Goal: Task Accomplishment & Management: Use online tool/utility

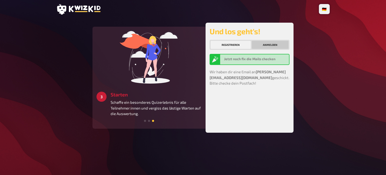
click at [262, 46] on button "Anmelden" at bounding box center [270, 45] width 37 height 8
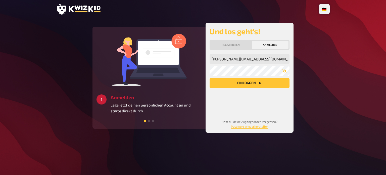
click at [241, 81] on button "Einloggen" at bounding box center [250, 83] width 80 height 10
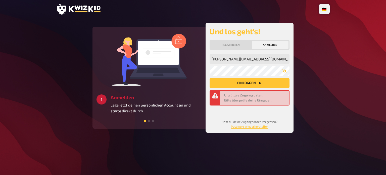
click at [65, 11] on icon at bounding box center [61, 9] width 9 height 11
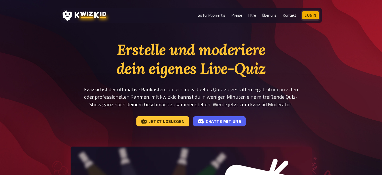
click at [310, 15] on link "Login" at bounding box center [310, 15] width 17 height 8
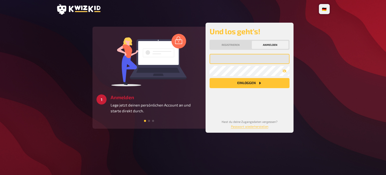
type input "s.joseph@telonic.de"
click at [247, 85] on button "Einloggen" at bounding box center [250, 83] width 80 height 10
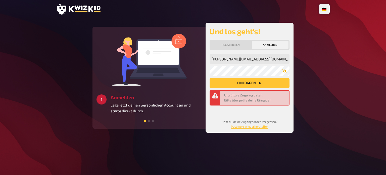
click at [282, 71] on button "button" at bounding box center [285, 71] width 10 height 4
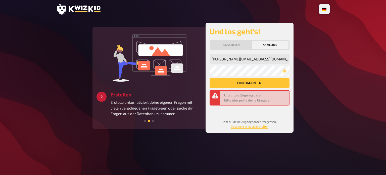
click at [246, 85] on button "Einloggen" at bounding box center [250, 83] width 80 height 10
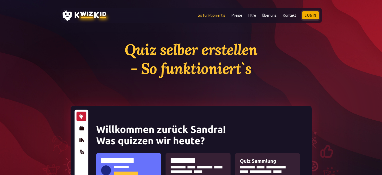
click at [310, 16] on link "Login" at bounding box center [310, 15] width 17 height 8
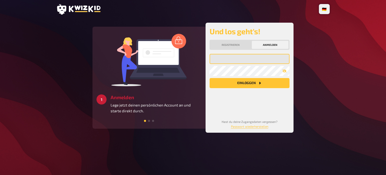
type input "[PERSON_NAME][EMAIL_ADDRESS][DOMAIN_NAME]"
click at [244, 85] on button "Einloggen" at bounding box center [250, 83] width 80 height 10
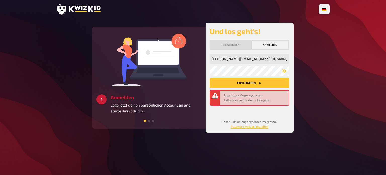
click at [246, 65] on div "[PERSON_NAME][EMAIL_ADDRESS][DOMAIN_NAME] Meine Emailadresse Mein Passwort Einl…" at bounding box center [250, 82] width 80 height 57
click at [286, 71] on icon "button" at bounding box center [285, 70] width 4 height 3
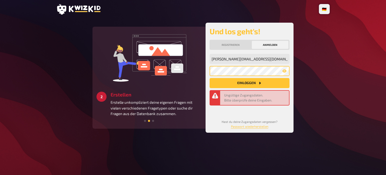
click at [183, 70] on div "3 Starten Schaffe ein besonderes Quizerlebnis für alle Teilnehmer:innen und ver…" at bounding box center [193, 78] width 201 height 110
click at [210, 78] on button "Einloggen" at bounding box center [250, 83] width 80 height 10
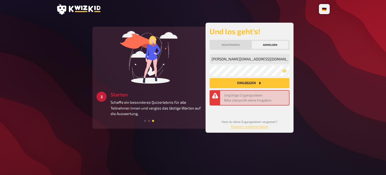
click at [233, 112] on div "s.joseph@telonic.de Meine Emailadresse Mein Passwort Einloggen Ungültige Zugang…" at bounding box center [250, 91] width 80 height 75
click at [241, 125] on link "Passwort wiederherstellen" at bounding box center [249, 126] width 37 height 4
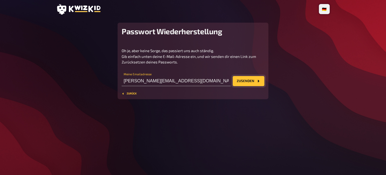
click at [251, 83] on button "Zusenden" at bounding box center [249, 81] width 32 height 10
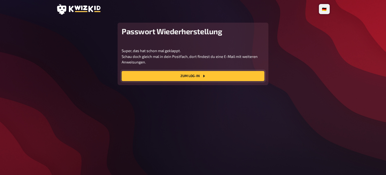
click at [198, 76] on link "Zum Log-In" at bounding box center [193, 76] width 143 height 10
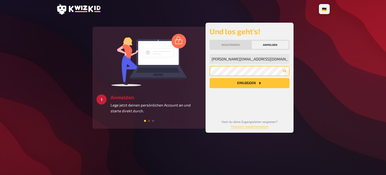
click at [195, 68] on div "3 Starten Schaffe ein besonderes Quizerlebnis für alle Teilnehmer:innen und ver…" at bounding box center [193, 78] width 201 height 110
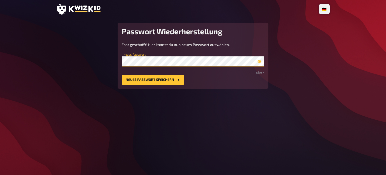
click at [122, 75] on button "Neues Passwort speichern" at bounding box center [153, 80] width 63 height 10
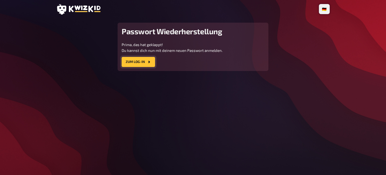
drag, startPoint x: 141, startPoint y: 67, endPoint x: 137, endPoint y: 62, distance: 5.5
click at [137, 62] on link "Zum Log-In" at bounding box center [138, 62] width 33 height 10
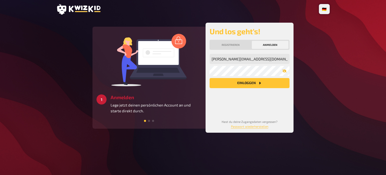
click at [284, 72] on icon "button" at bounding box center [285, 70] width 4 height 3
click at [255, 84] on button "Einloggen" at bounding box center [250, 83] width 80 height 10
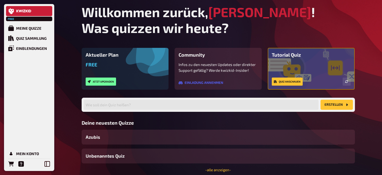
click at [35, 11] on link at bounding box center [29, 11] width 46 height 10
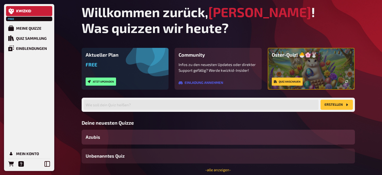
click at [95, 139] on span "Azubis" at bounding box center [93, 137] width 15 height 7
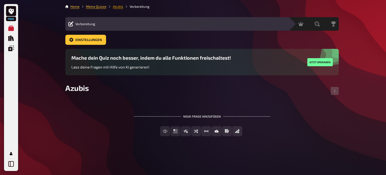
click at [119, 7] on link "Azubis" at bounding box center [118, 7] width 10 height 4
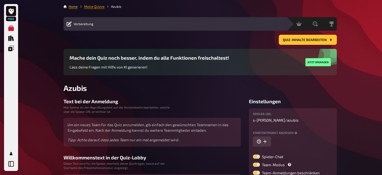
click at [93, 7] on link "Meine Quizze" at bounding box center [94, 7] width 20 height 4
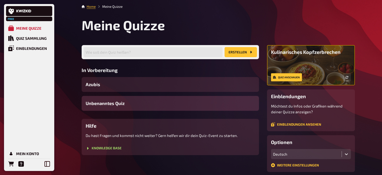
click at [94, 102] on span "Unbenanntes Quiz" at bounding box center [105, 103] width 39 height 7
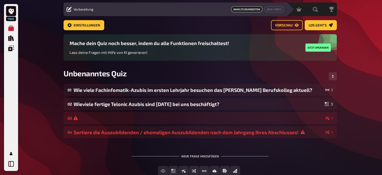
scroll to position [15, 0]
click at [126, 77] on span "Unbenanntes Quiz" at bounding box center [95, 72] width 63 height 9
drag, startPoint x: 130, startPoint y: 75, endPoint x: 61, endPoint y: 70, distance: 68.8
click at [61, 70] on div "Home Meine Quizze Unbenanntes Quiz Vorbereitung Vorbereitung Inhalte Bearbeiten…" at bounding box center [201, 96] width 282 height 223
click at [124, 72] on span "Unbenanntes Quiz" at bounding box center [95, 72] width 63 height 9
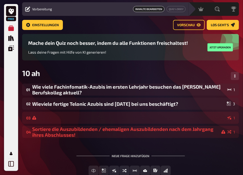
click at [52, 72] on div "10 ah" at bounding box center [130, 75] width 217 height 15
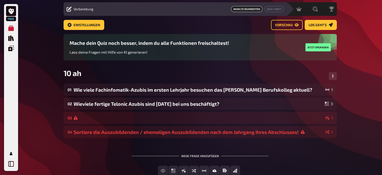
click at [95, 73] on div "10 ah" at bounding box center [201, 75] width 274 height 15
click at [82, 72] on div "10 ah" at bounding box center [201, 75] width 274 height 15
click at [81, 72] on span "10 ah" at bounding box center [73, 72] width 18 height 9
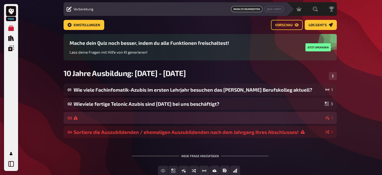
click at [99, 117] on div at bounding box center [199, 118] width 250 height 4
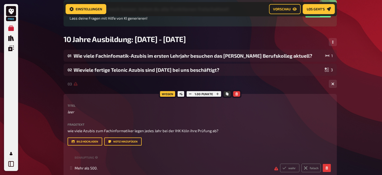
scroll to position [42, 0]
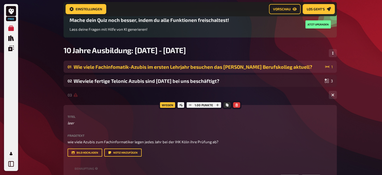
click at [117, 65] on div "Wie viele Fachinfomatik-Azubis im ersten Lehrjahr besuchen das Georg Simon Ohm …" at bounding box center [199, 67] width 250 height 6
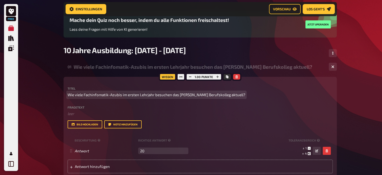
click at [143, 95] on span "Wie viele Fachinfomatik-Azubis im ersten Lehrjahr besuchen das Georg Simon Ohm …" at bounding box center [157, 95] width 178 height 6
copy span "Wie viele Fachinfomatik-Azubis im ersten Lehrjahr besuchen das Georg Simon Ohm …"
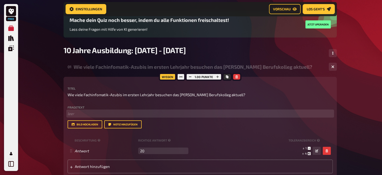
click at [95, 115] on p "﻿ leer" at bounding box center [201, 114] width 266 height 6
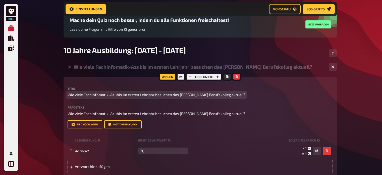
click at [113, 95] on span "Wie viele Fachinfomatik-Azubis im ersten Lehrjahr besuchen das Georg Simon Ohm …" at bounding box center [157, 95] width 178 height 6
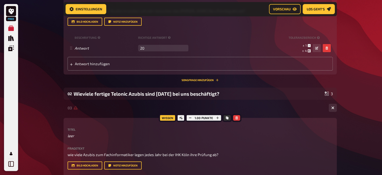
scroll to position [66, 0]
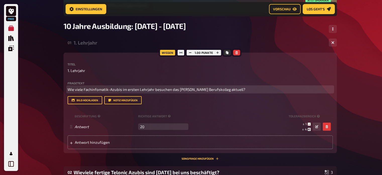
click at [134, 92] on span "Wie viele Fachinfomatik-Azubis im ersten Lehrjahr besuchen das Georg Simon Ohm …" at bounding box center [157, 89] width 178 height 5
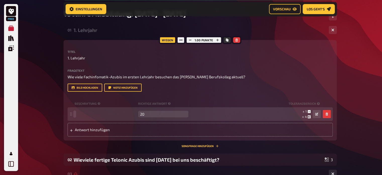
scroll to position [79, 0]
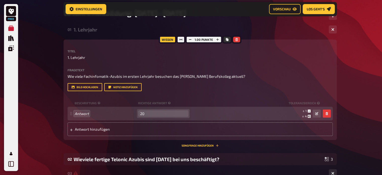
click at [149, 117] on input "20" at bounding box center [163, 113] width 50 height 7
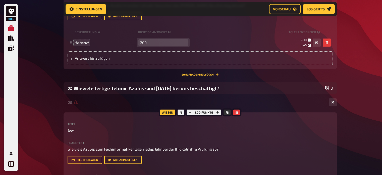
scroll to position [150, 0]
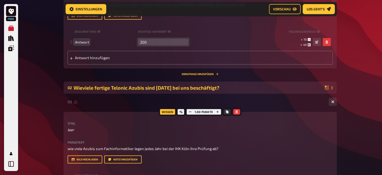
type input "200"
click at [150, 91] on div "Wieviele fertige Telonic Azubis sind heute bei uns beschäftigt?" at bounding box center [198, 88] width 249 height 6
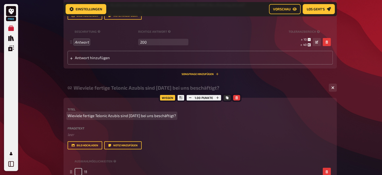
click at [172, 118] on span "Wieviele fertige Telonic Azubis sind heute bei uns beschäftigt?" at bounding box center [122, 116] width 109 height 6
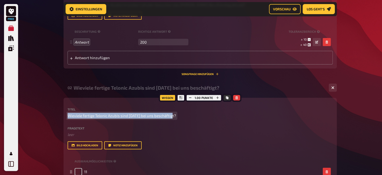
drag, startPoint x: 172, startPoint y: 133, endPoint x: 60, endPoint y: 139, distance: 112.3
click at [60, 139] on div "Home Meine Quizze 10 Jahre Ausbildung: 2015 - 2025 Vorbereitung Vorbereitung In…" at bounding box center [201, 150] width 282 height 600
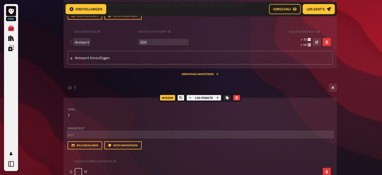
click at [75, 137] on p "﻿ leer" at bounding box center [201, 134] width 266 height 6
click at [178, 137] on p "Wieviele fertige Telonic Azubis sind heute bei uns beschäftigt" at bounding box center [201, 134] width 266 height 6
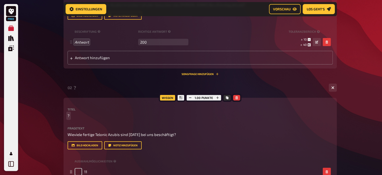
click at [76, 118] on p "?" at bounding box center [201, 116] width 266 height 6
drag, startPoint x: 71, startPoint y: 130, endPoint x: 62, endPoint y: 131, distance: 9.9
click at [62, 131] on div "Home Meine Quizze 10 Jahre Ausbildung: 2015 - 2025 Vorbereitung Vorbereitung In…" at bounding box center [201, 150] width 282 height 600
click at [71, 118] on p "?" at bounding box center [201, 116] width 266 height 6
click at [68, 118] on span "?" at bounding box center [69, 116] width 2 height 6
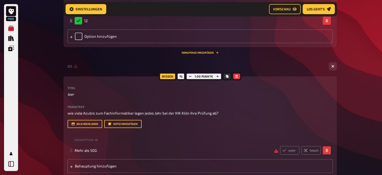
scroll to position [329, 0]
click at [68, 127] on div "Titel Fragetext wie viele Azubis zum Fachinformatiker legen jedes Jahr bei der …" at bounding box center [201, 106] width 266 height 41
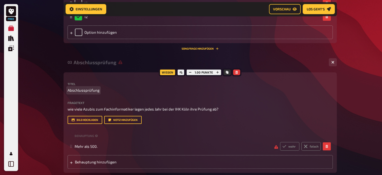
scroll to position [333, 0]
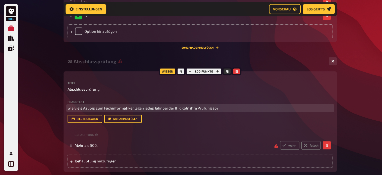
click at [72, 110] on span "wie viele Azubis zum Fachinformatiker legen jedes Jahr bei der IHK Köln ihre Pr…" at bounding box center [143, 108] width 151 height 5
click at [69, 110] on span "wie viele Azubis zum Fachinformatiker legen jedes Jahr bei der IHK Köln ihre Pr…" at bounding box center [143, 108] width 151 height 5
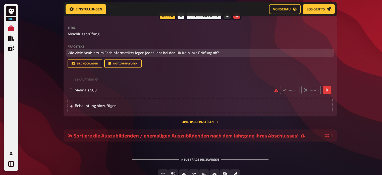
scroll to position [388, 0]
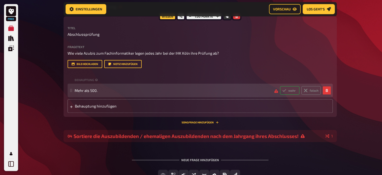
click at [289, 95] on label "wahr" at bounding box center [289, 90] width 19 height 9
click at [280, 86] on input "wahr" at bounding box center [280, 86] width 0 height 0
radio input "true"
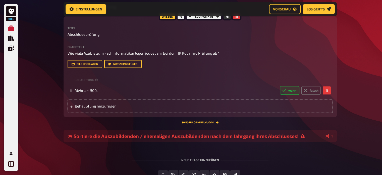
click at [231, 102] on div "Titel Abschlussprüfung Fragetext Wie viele Azubis zum Fachinformatiker legen je…" at bounding box center [201, 69] width 266 height 86
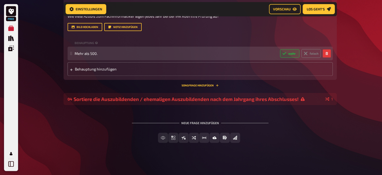
scroll to position [433, 0]
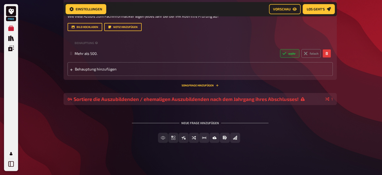
click at [228, 102] on div "Sortiere die Auszubildenden / ehemaligen Auszubildenden nach dem Jahrgang ihres…" at bounding box center [199, 99] width 250 height 6
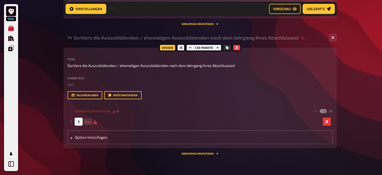
scroll to position [488, 0]
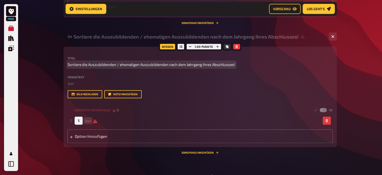
click at [156, 67] on span "Sortiere die Auszubildenden / ehemaligen Auszubildenden nach dem Jahrgang ihres…" at bounding box center [152, 65] width 168 height 6
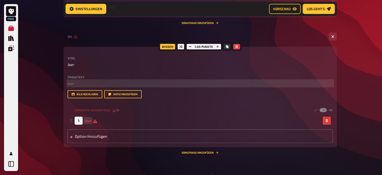
click at [90, 86] on p "﻿ leer" at bounding box center [201, 83] width 266 height 6
click at [78, 67] on p at bounding box center [201, 65] width 266 height 6
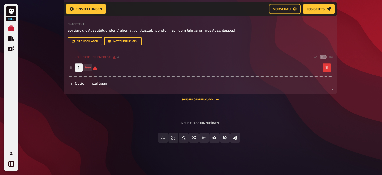
scroll to position [543, 0]
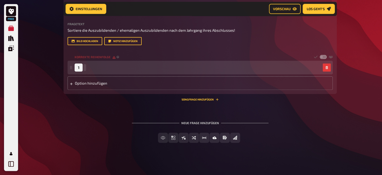
click at [89, 71] on div "1" at bounding box center [198, 67] width 246 height 8
click at [99, 90] on div "Option hinzufügen" at bounding box center [201, 83] width 266 height 14
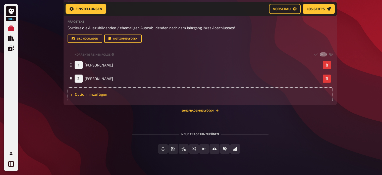
click at [99, 101] on div "Option hinzufügen" at bounding box center [201, 94] width 266 height 14
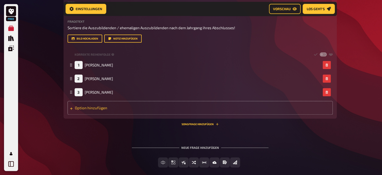
click at [98, 114] on div "Option hinzufügen" at bounding box center [201, 108] width 266 height 14
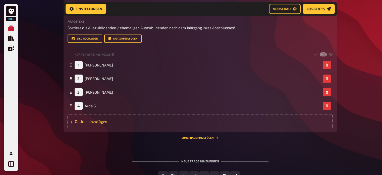
click at [98, 112] on div "4 Arda G" at bounding box center [201, 106] width 266 height 14
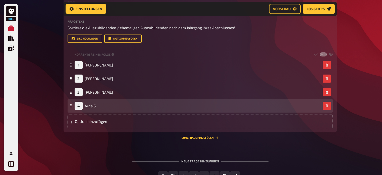
click at [99, 110] on div "4 Arda G" at bounding box center [198, 106] width 246 height 8
click at [96, 108] on span "Arda G" at bounding box center [90, 105] width 11 height 5
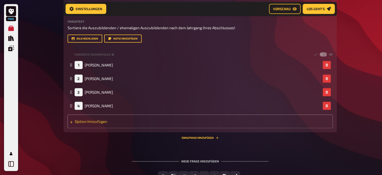
click at [90, 128] on div "Option hinzufügen" at bounding box center [201, 121] width 266 height 14
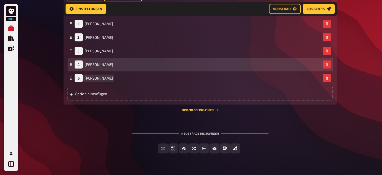
scroll to position [584, 0]
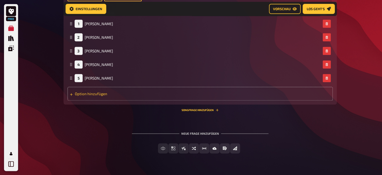
click at [94, 100] on div "Option hinzufügen" at bounding box center [201, 94] width 266 height 14
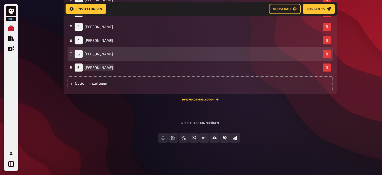
scroll to position [648, 0]
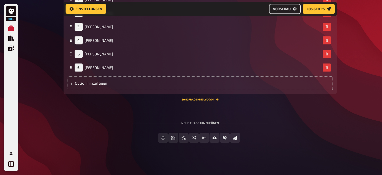
click at [285, 9] on span "Vorschau" at bounding box center [282, 9] width 18 height 4
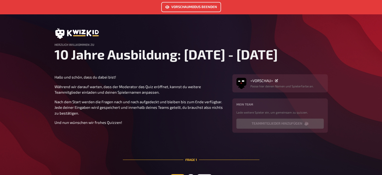
click at [215, 7] on link "Vorschaumodus beenden" at bounding box center [191, 7] width 60 height 10
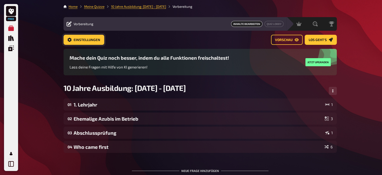
click at [93, 39] on span "Einstellungen" at bounding box center [87, 40] width 27 height 4
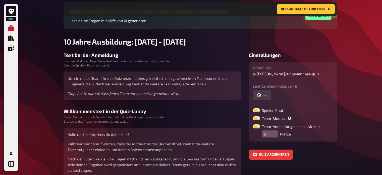
scroll to position [65, 0]
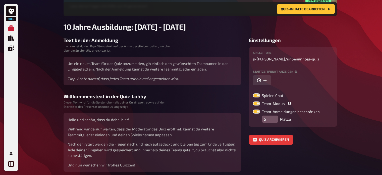
click at [253, 102] on label at bounding box center [256, 103] width 7 height 4
click at [253, 101] on input "Team-Modus" at bounding box center [253, 101] width 0 height 0
checkbox input "false"
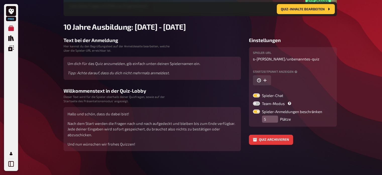
click at [255, 110] on label at bounding box center [256, 111] width 7 height 4
click at [253, 109] on input "Spieler-Anmeldungen beschränken" at bounding box center [253, 109] width 0 height 0
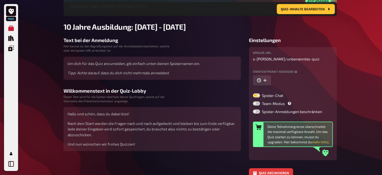
click at [259, 112] on label at bounding box center [256, 111] width 7 height 4
click at [253, 109] on input "Spieler-Anmeldungen beschränken" at bounding box center [253, 109] width 0 height 0
checkbox input "true"
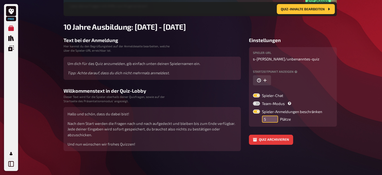
drag, startPoint x: 266, startPoint y: 117, endPoint x: 263, endPoint y: 118, distance: 2.5
click at [263, 118] on input "5" at bounding box center [270, 118] width 16 height 7
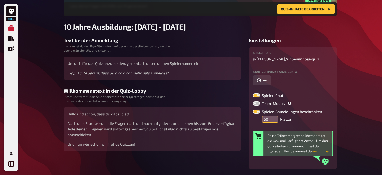
type input "50"
click at [322, 150] on button "mehr Infos" at bounding box center [320, 150] width 17 height 5
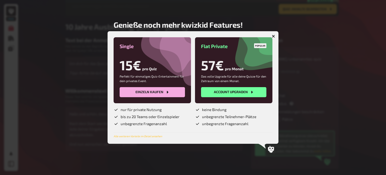
click at [274, 34] on button "button" at bounding box center [274, 36] width 8 height 8
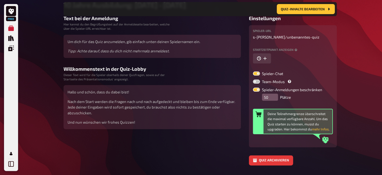
scroll to position [87, 0]
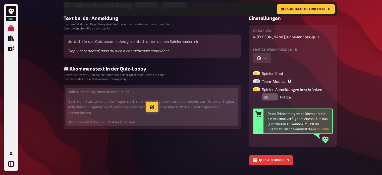
click at [156, 104] on button "button" at bounding box center [152, 107] width 12 height 10
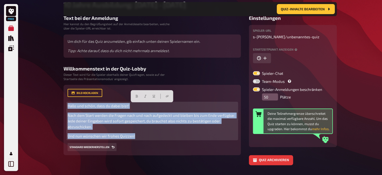
drag, startPoint x: 140, startPoint y: 137, endPoint x: 59, endPoint y: 102, distance: 87.9
click at [60, 102] on div "Home Meine Quizze 10 Jahre Ausbildung: 2015 - 2025 Vorbereitung Inhalte Bearbei…" at bounding box center [201, 51] width 282 height 276
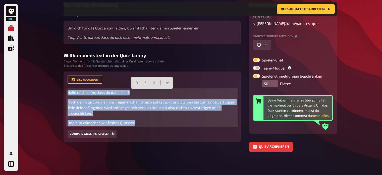
scroll to position [101, 0]
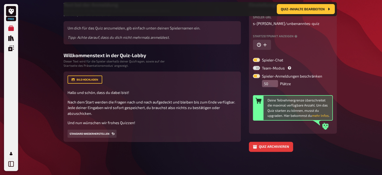
click at [35, 96] on div "Free Meine Quizze Quiz Sammlung Einblendungen Mein Konto Home Meine Quizze 10 J…" at bounding box center [191, 37] width 382 height 276
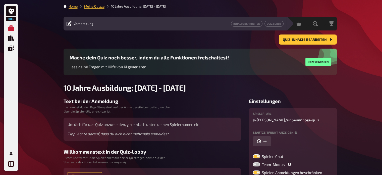
scroll to position [0, 0]
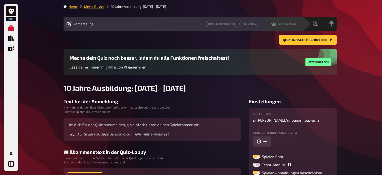
click at [291, 23] on span "Moderation" at bounding box center [288, 24] width 18 height 4
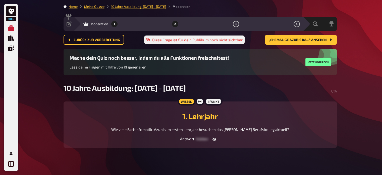
click at [173, 24] on button "2" at bounding box center [175, 24] width 8 height 8
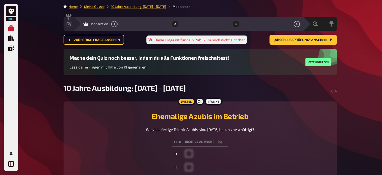
click at [239, 24] on button "3" at bounding box center [236, 24] width 8 height 8
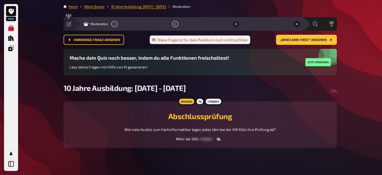
click at [298, 27] on button "4" at bounding box center [297, 24] width 8 height 8
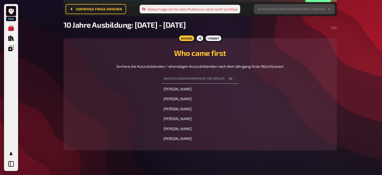
scroll to position [67, 0]
click at [210, 83] on th "Darstellungsreihenfolge für Spieler" at bounding box center [200, 78] width 77 height 9
click at [231, 80] on icon "button" at bounding box center [231, 78] width 4 height 4
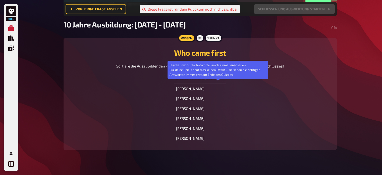
click at [217, 80] on icon "button" at bounding box center [218, 78] width 4 height 3
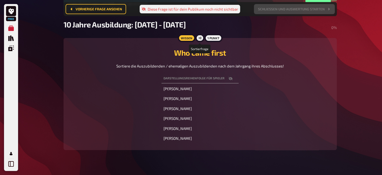
click at [199, 40] on div at bounding box center [200, 38] width 9 height 8
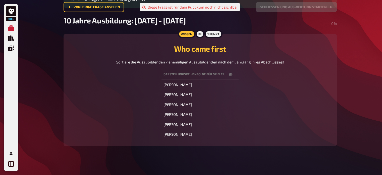
scroll to position [0, 0]
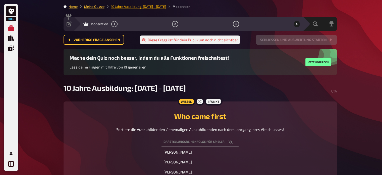
click at [124, 7] on link "10 Jahre Ausbildung: 2015 - 2025" at bounding box center [138, 7] width 55 height 4
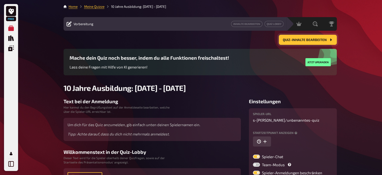
click at [299, 42] on button "Quiz-Inhalte bearbeiten" at bounding box center [308, 40] width 58 height 10
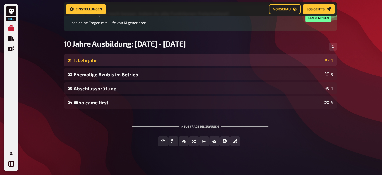
scroll to position [52, 0]
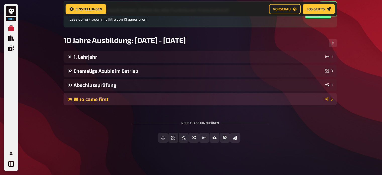
click at [148, 100] on div "Who came first" at bounding box center [198, 99] width 249 height 6
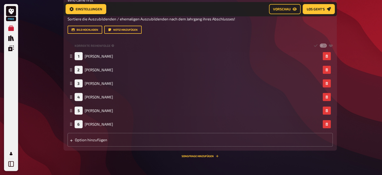
scroll to position [192, 0]
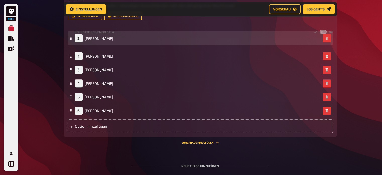
drag, startPoint x: 71, startPoint y: 61, endPoint x: 70, endPoint y: 43, distance: 17.6
click at [70, 40] on g at bounding box center [71, 38] width 2 height 3
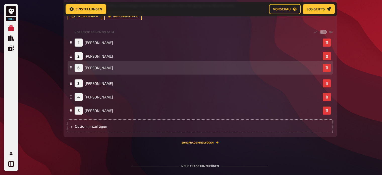
drag, startPoint x: 70, startPoint y: 117, endPoint x: 69, endPoint y: 75, distance: 42.3
click at [69, 74] on div "6 Abdul Rasooli" at bounding box center [201, 68] width 266 height 14
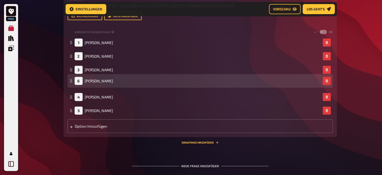
drag, startPoint x: 69, startPoint y: 116, endPoint x: 71, endPoint y: 87, distance: 29.7
click at [71, 82] on icon at bounding box center [71, 80] width 3 height 3
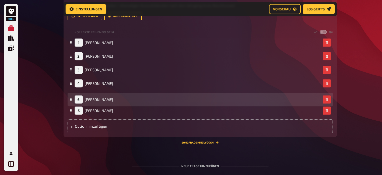
drag, startPoint x: 71, startPoint y: 117, endPoint x: 71, endPoint y: 106, distance: 11.1
click at [71, 101] on icon at bounding box center [71, 99] width 3 height 3
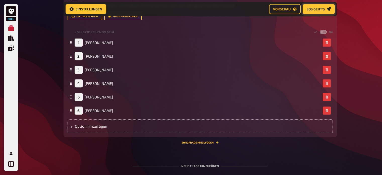
click at [325, 8] on link "Los geht's" at bounding box center [319, 9] width 32 height 10
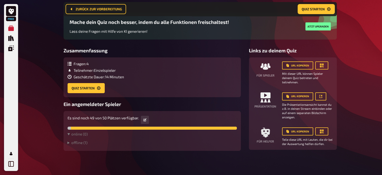
scroll to position [40, 0]
click at [320, 65] on icon "button" at bounding box center [322, 65] width 5 height 5
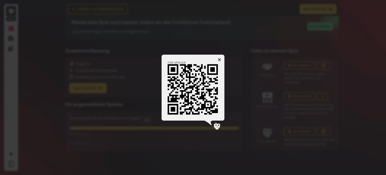
click at [221, 59] on button "button" at bounding box center [219, 60] width 8 height 8
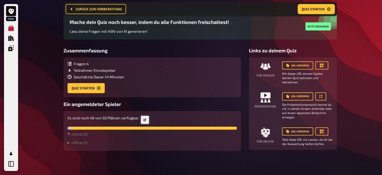
click at [145, 118] on icon at bounding box center [145, 119] width 3 height 3
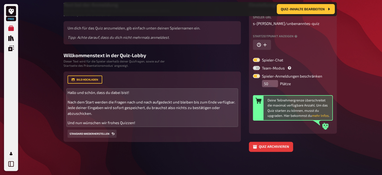
scroll to position [101, 0]
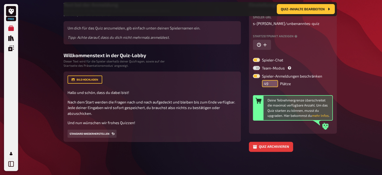
click at [275, 84] on input "49" at bounding box center [270, 83] width 16 height 7
click at [275, 84] on input "48" at bounding box center [270, 83] width 16 height 7
click at [275, 84] on input "47" at bounding box center [270, 83] width 16 height 7
click at [275, 84] on input "46" at bounding box center [270, 83] width 16 height 7
click at [275, 84] on input "45" at bounding box center [270, 83] width 16 height 7
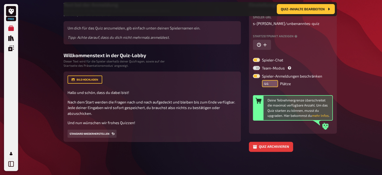
click at [275, 84] on input "44" at bounding box center [270, 83] width 16 height 7
click at [275, 84] on input "43" at bounding box center [270, 83] width 16 height 7
click at [275, 84] on input "42" at bounding box center [270, 83] width 16 height 7
click at [275, 84] on input "41" at bounding box center [270, 83] width 16 height 7
type input "40"
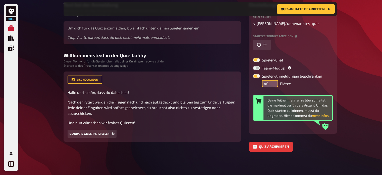
click at [275, 84] on input "40" at bounding box center [270, 83] width 16 height 7
click at [230, 140] on div "Bild hochladen Hallo und schön, dass du dabei bist! Nach dem Start werden die F…" at bounding box center [153, 106] width 178 height 70
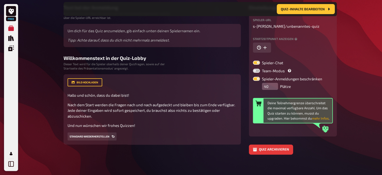
click at [322, 118] on button "mehr Infos" at bounding box center [320, 118] width 17 height 5
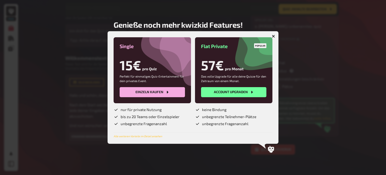
click at [274, 35] on icon "button" at bounding box center [273, 36] width 3 height 3
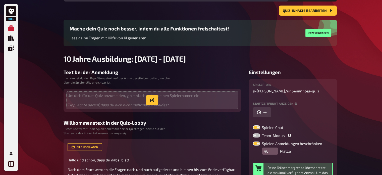
scroll to position [0, 0]
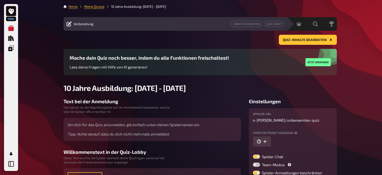
click at [120, 36] on div "Quiz-Inhalte bearbeiten" at bounding box center [201, 40] width 274 height 10
click at [274, 24] on link "Quiz Lobby" at bounding box center [274, 24] width 19 height 6
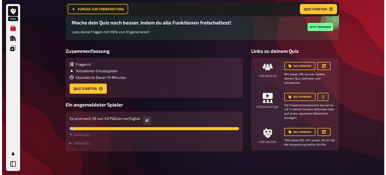
scroll to position [40, 0]
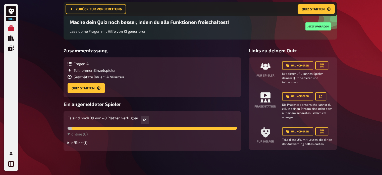
click at [82, 143] on summary "offline ( 1 )" at bounding box center [152, 142] width 169 height 5
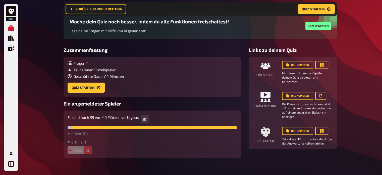
click at [89, 149] on icon "button" at bounding box center [87, 150] width 3 height 3
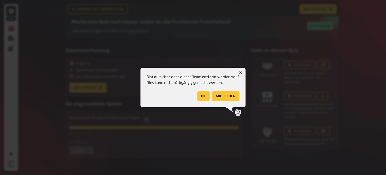
click at [201, 96] on button "OK" at bounding box center [203, 96] width 13 height 10
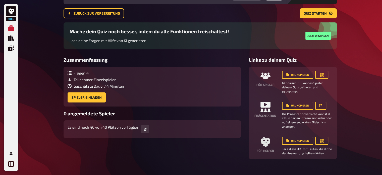
scroll to position [27, 0]
click at [300, 74] on button "URL kopieren" at bounding box center [297, 74] width 31 height 8
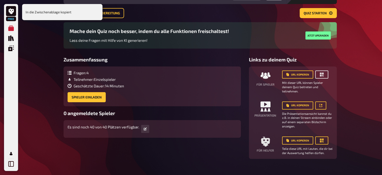
click at [322, 72] on icon "button" at bounding box center [322, 74] width 5 height 5
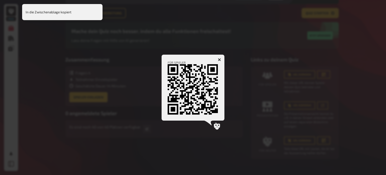
click at [220, 59] on icon "button" at bounding box center [219, 59] width 5 height 5
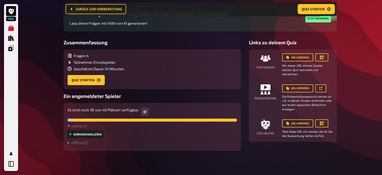
scroll to position [48, 0]
click at [95, 77] on button "Quiz starten" at bounding box center [86, 80] width 37 height 10
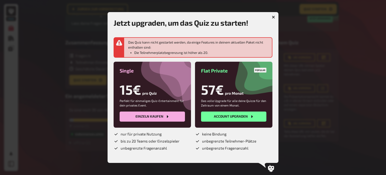
click at [273, 16] on icon "button" at bounding box center [273, 17] width 5 height 5
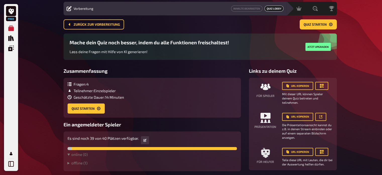
scroll to position [0, 0]
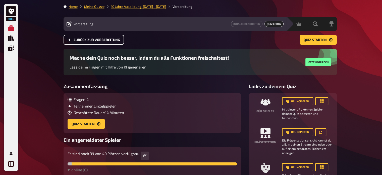
click at [101, 43] on button "Zurück zur Vorbereitung" at bounding box center [94, 40] width 61 height 10
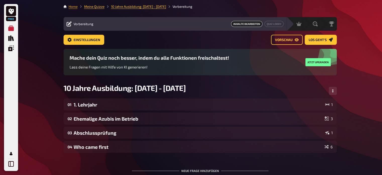
click at [74, 8] on link "Home" at bounding box center [73, 7] width 9 height 4
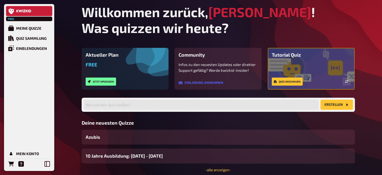
click at [22, 10] on icon at bounding box center [21, 11] width 4 height 3
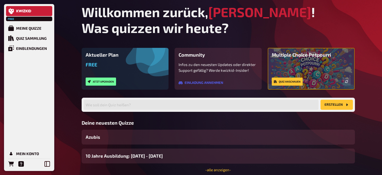
click at [22, 10] on icon at bounding box center [21, 11] width 4 height 3
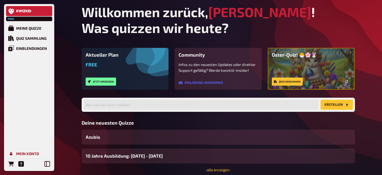
click at [28, 154] on div "Mein Konto" at bounding box center [27, 153] width 23 height 5
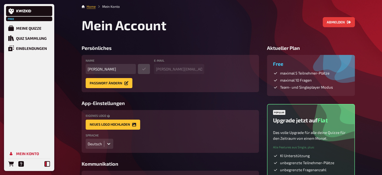
click at [47, 163] on icon at bounding box center [48, 164] width 6 height 6
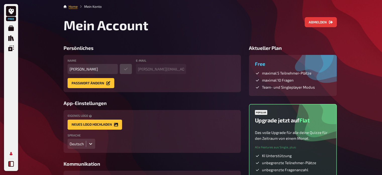
click at [9, 165] on icon at bounding box center [11, 164] width 6 height 6
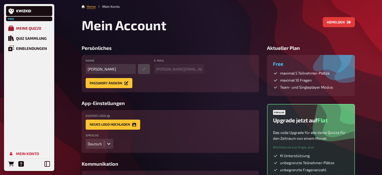
click at [30, 29] on div "Meine Quizze" at bounding box center [28, 28] width 25 height 5
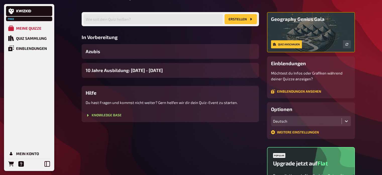
scroll to position [33, 0]
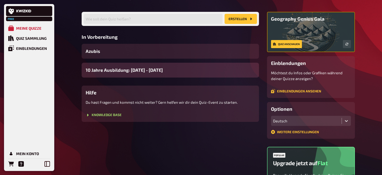
click at [137, 71] on span "10 Jahre Ausbildung: 2015 - 2025" at bounding box center [124, 70] width 77 height 7
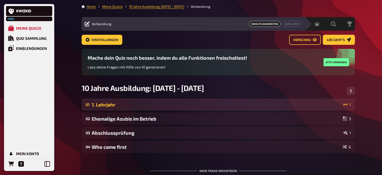
click at [119, 103] on div "1. Lehrjahr" at bounding box center [217, 105] width 250 height 6
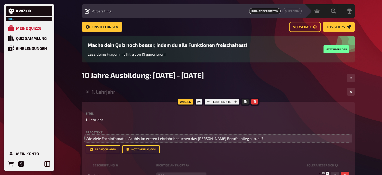
scroll to position [13, 0]
click at [174, 141] on p "Wie viele Fachinfomatik-Azubis im ersten Lehrjahr besuchen das Georg Simon Ohm …" at bounding box center [219, 138] width 266 height 6
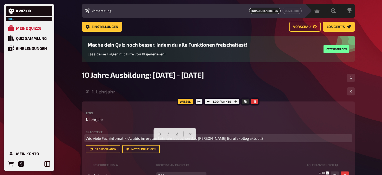
copy span "Wie viele Fachinfomatik-Azubis im ersten Lehrjahr besuchen das Georg Simon Ohm …"
